Goal: Navigation & Orientation: Find specific page/section

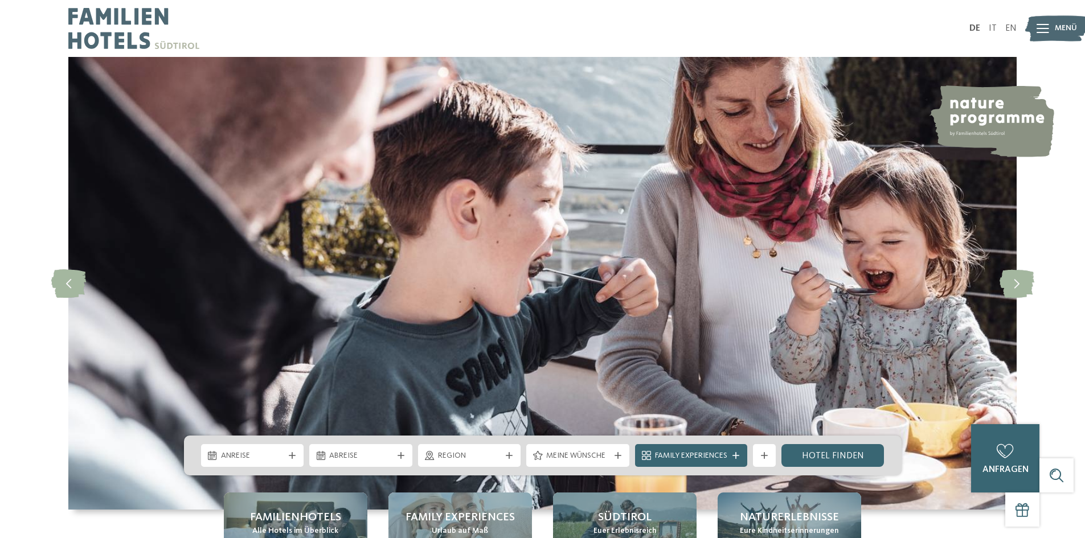
click at [1044, 35] on div at bounding box center [1043, 28] width 13 height 28
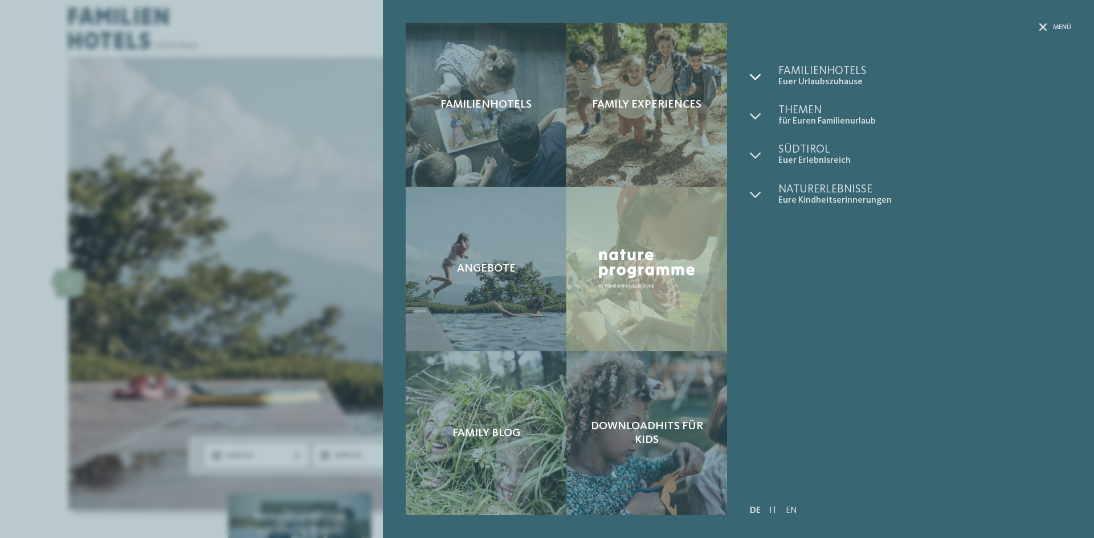
click at [753, 74] on icon at bounding box center [755, 76] width 11 height 11
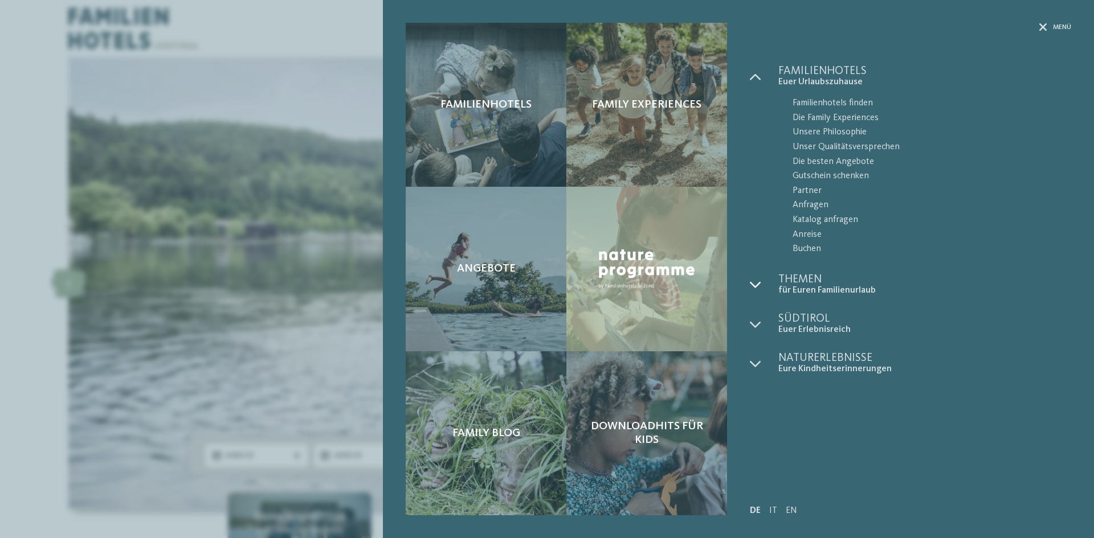
click at [755, 282] on icon at bounding box center [755, 284] width 11 height 11
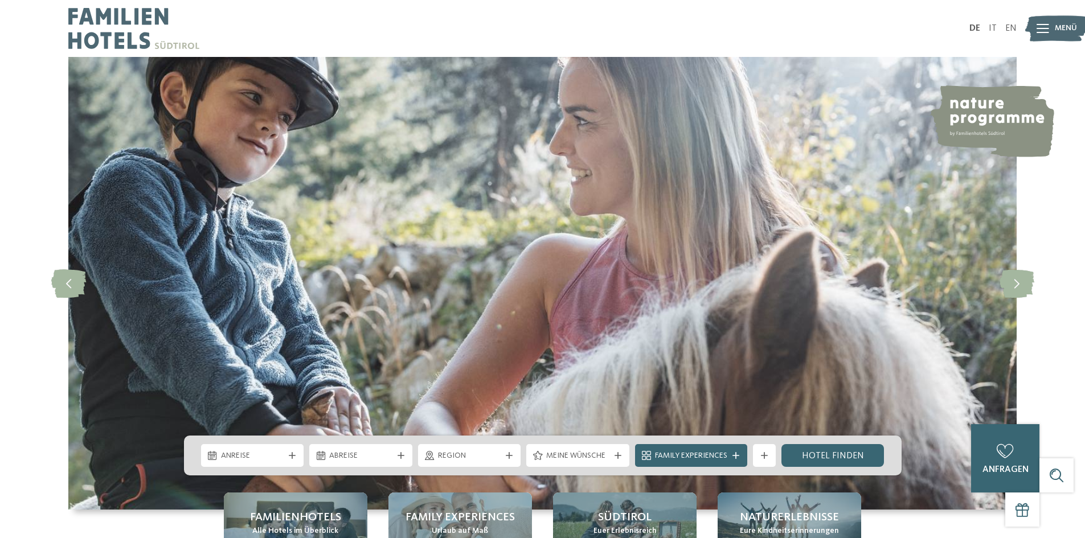
click at [1042, 44] on img at bounding box center [1057, 28] width 63 height 31
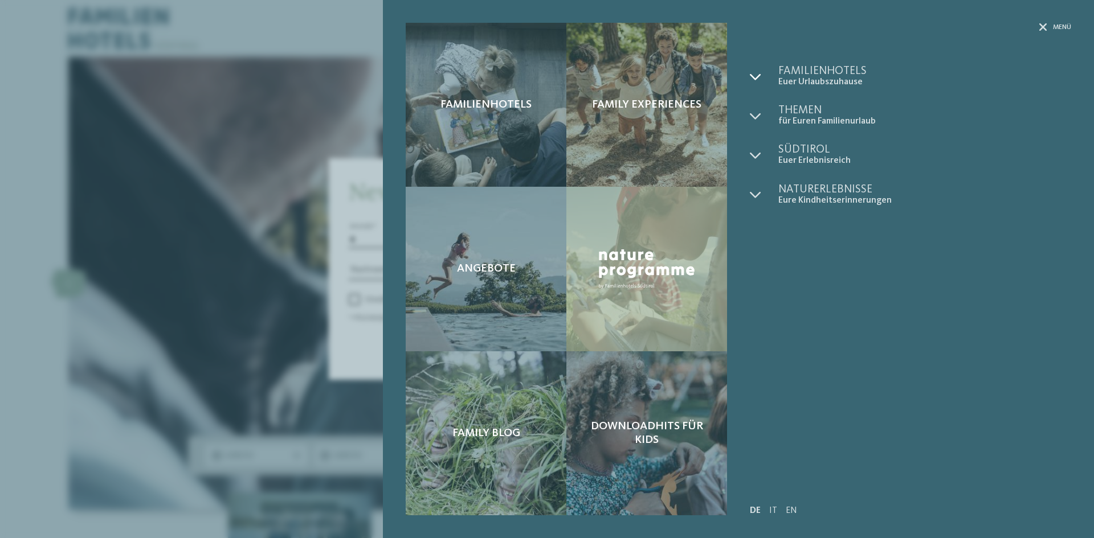
click at [758, 83] on div at bounding box center [764, 77] width 28 height 22
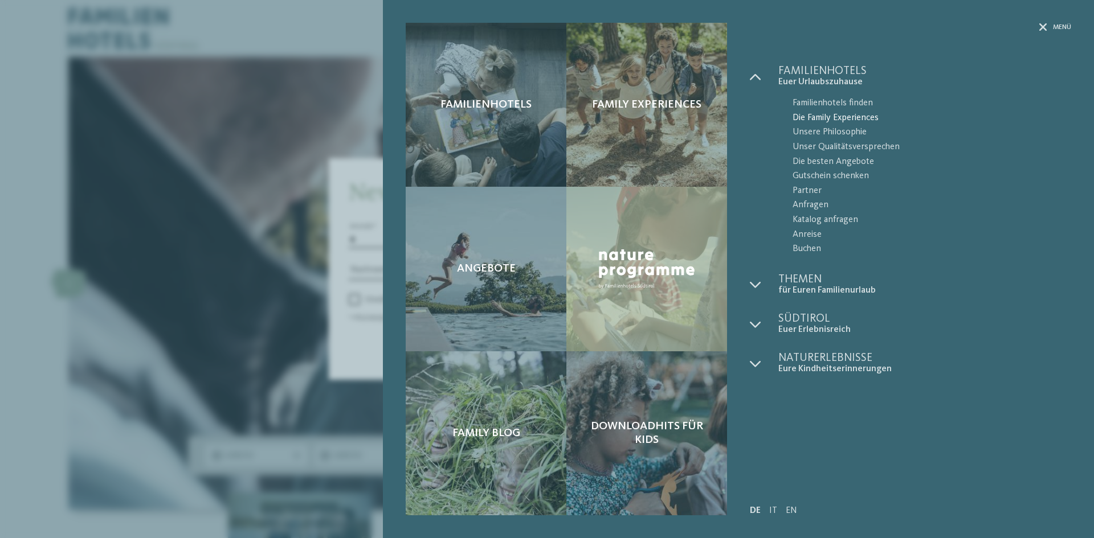
click at [824, 118] on span "Die Family Experiences" at bounding box center [932, 118] width 279 height 15
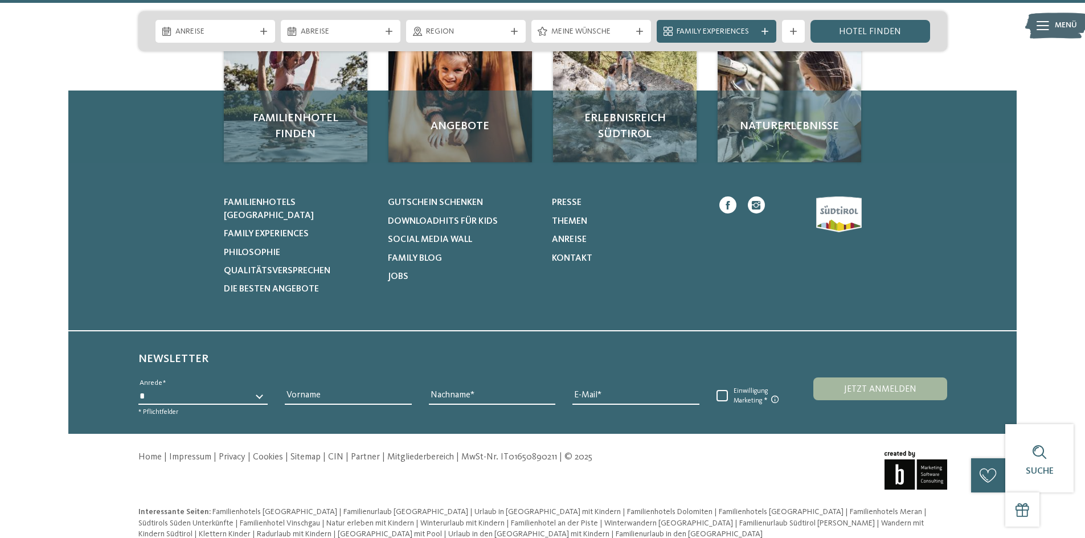
scroll to position [5480, 0]
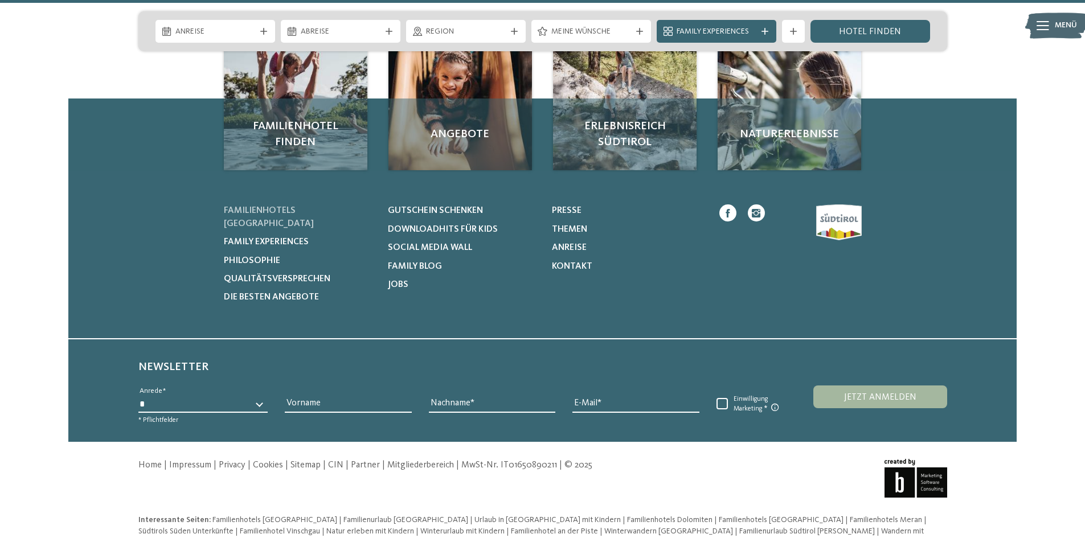
click at [261, 206] on span "Familienhotels [GEOGRAPHIC_DATA]" at bounding box center [269, 217] width 90 height 22
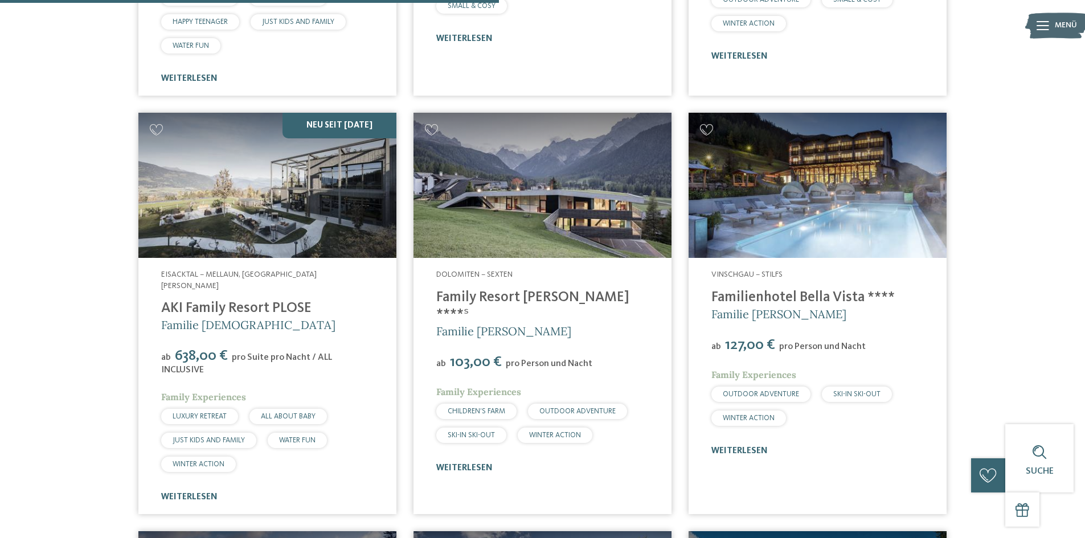
scroll to position [1871, 0]
